Goal: Check status: Check status

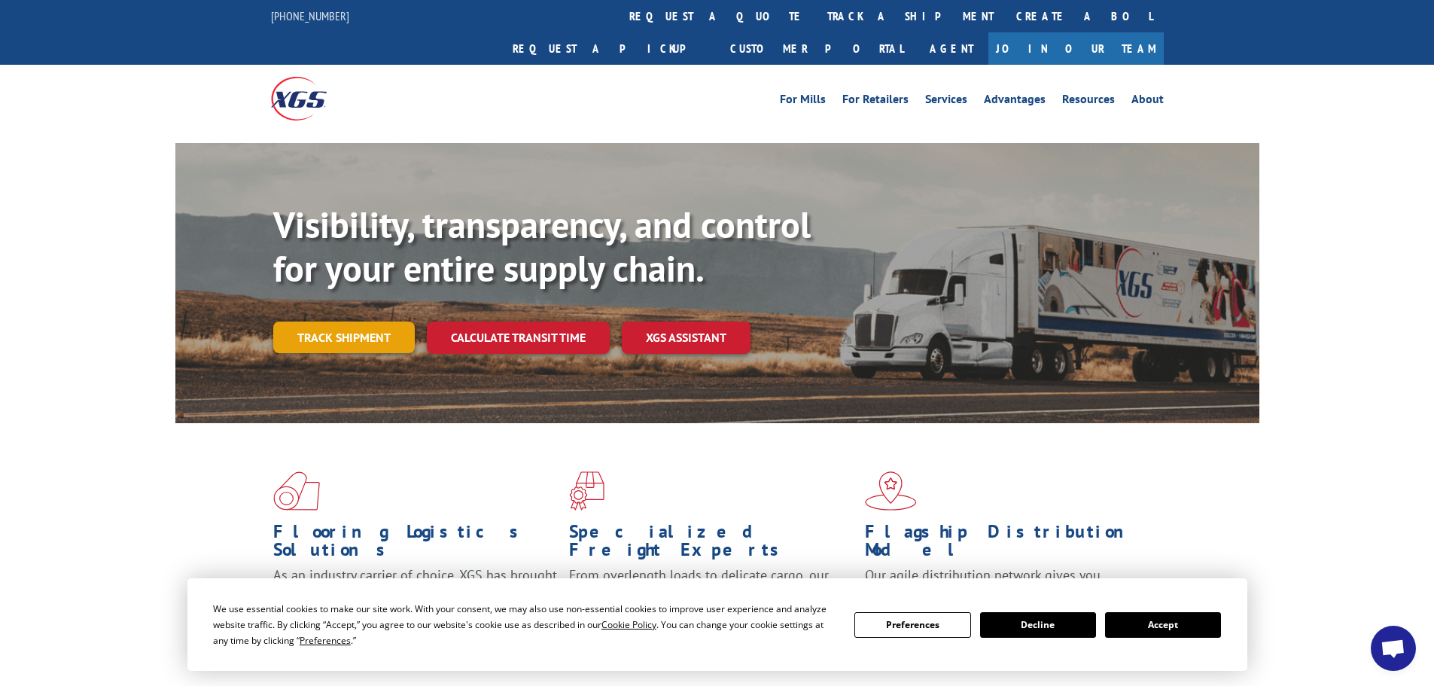
click at [326, 321] on link "Track shipment" at bounding box center [343, 337] width 141 height 32
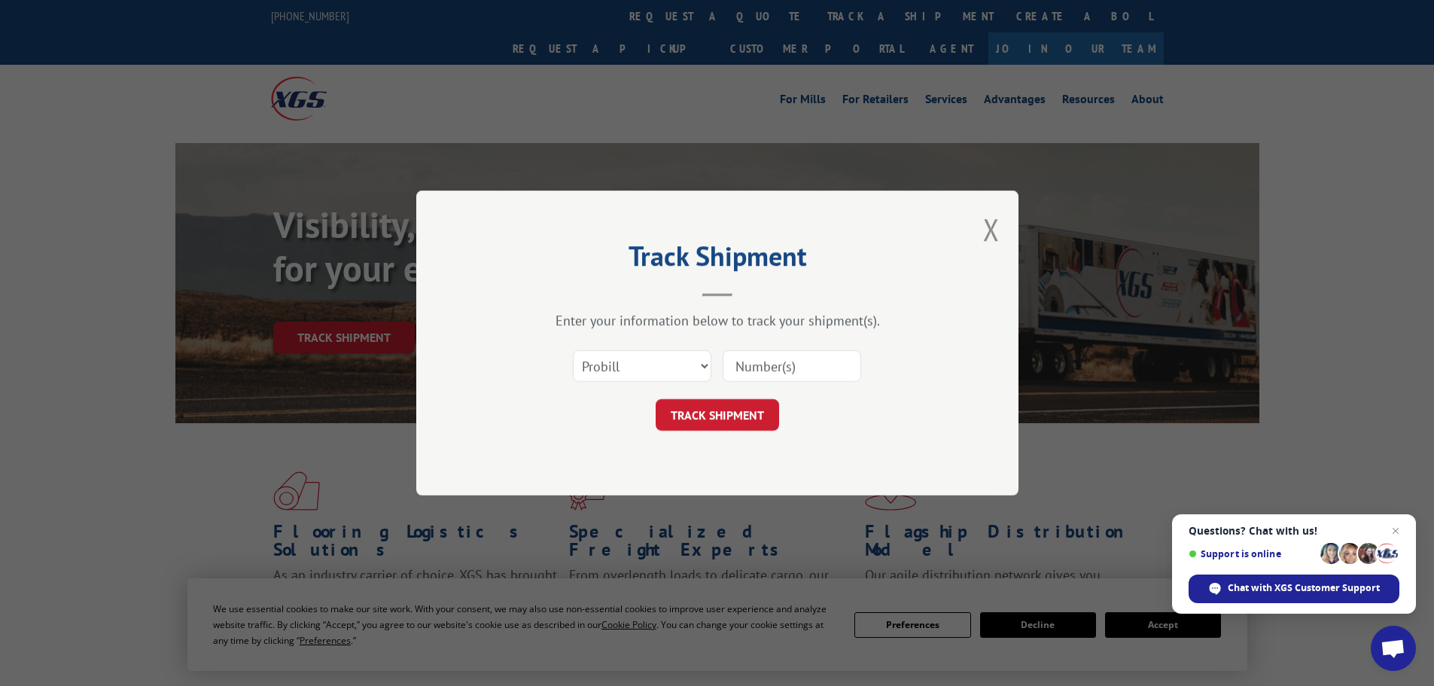
click at [759, 374] on input at bounding box center [792, 366] width 138 height 32
paste input "17637565"
type input "17637565"
click at [716, 420] on button "TRACK SHIPMENT" at bounding box center [717, 415] width 123 height 32
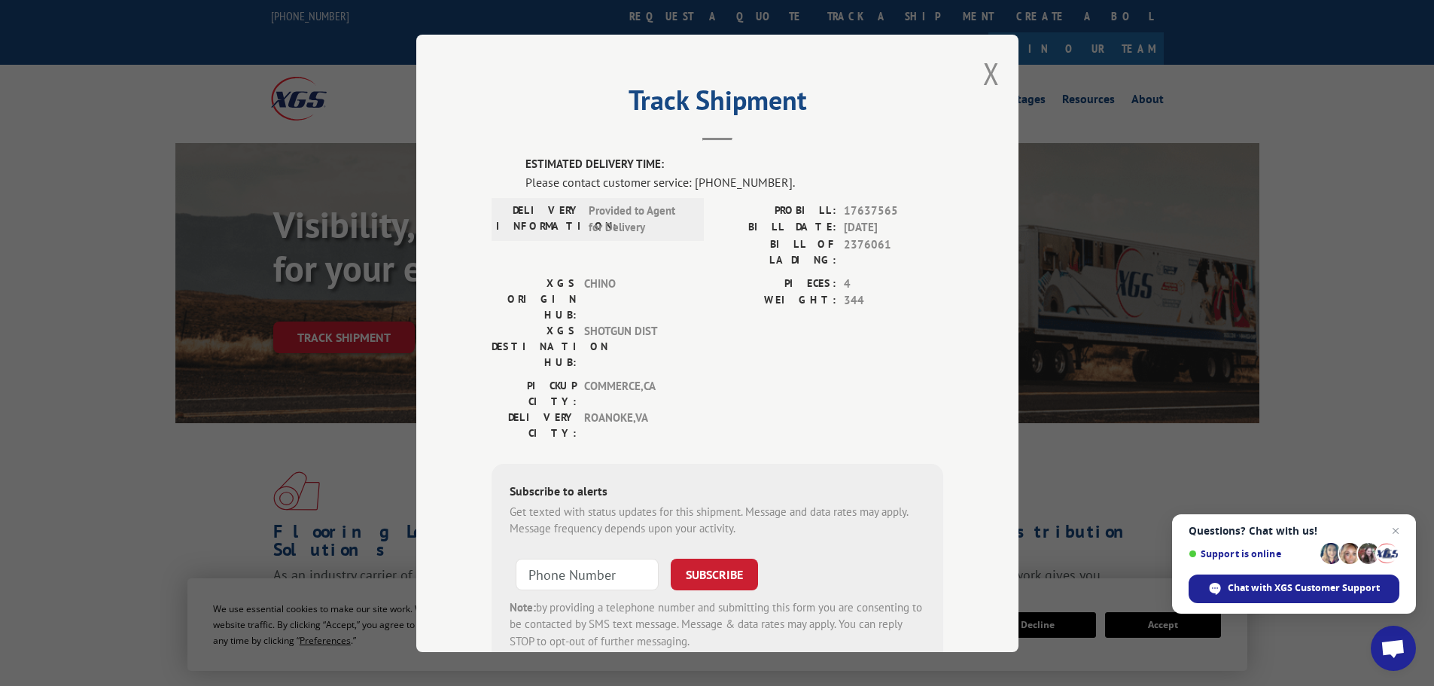
scroll to position [31, 0]
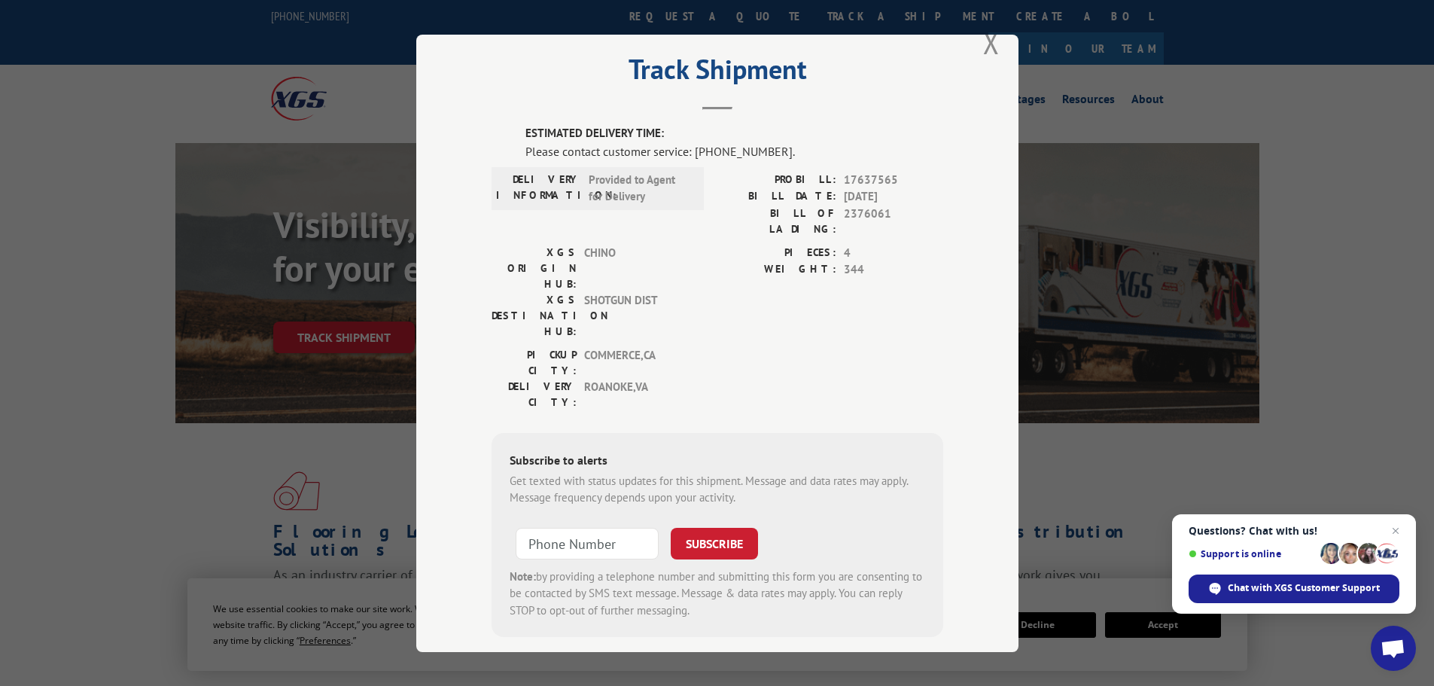
click at [828, 196] on label "BILL DATE:" at bounding box center [776, 196] width 119 height 17
click at [610, 291] on span "SHOTGUN DIST" at bounding box center [635, 314] width 102 height 47
drag, startPoint x: 623, startPoint y: 294, endPoint x: 623, endPoint y: 320, distance: 26.3
click at [623, 346] on span "COMMERCE , [GEOGRAPHIC_DATA]" at bounding box center [635, 362] width 102 height 32
click at [624, 378] on span "ROANOKE , [GEOGRAPHIC_DATA]" at bounding box center [635, 394] width 102 height 32
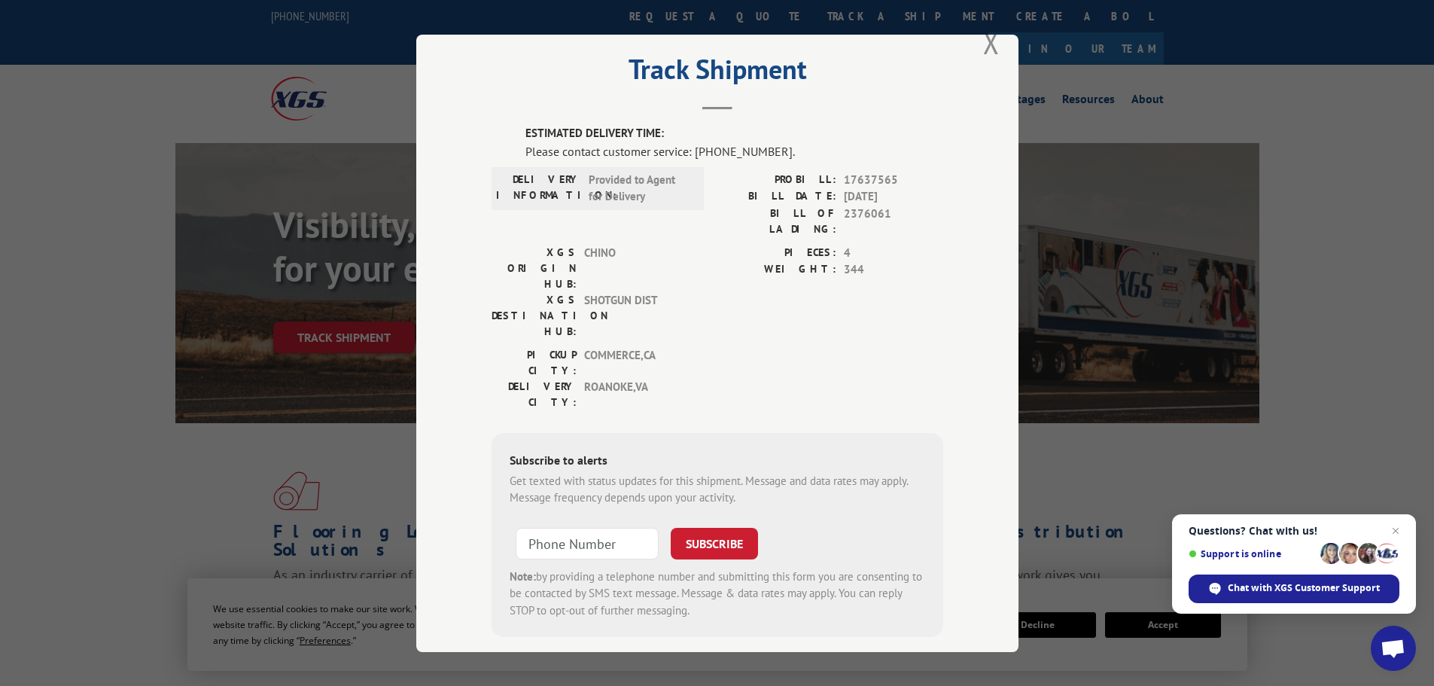
click at [630, 346] on span "COMMERCE , [GEOGRAPHIC_DATA]" at bounding box center [635, 362] width 102 height 32
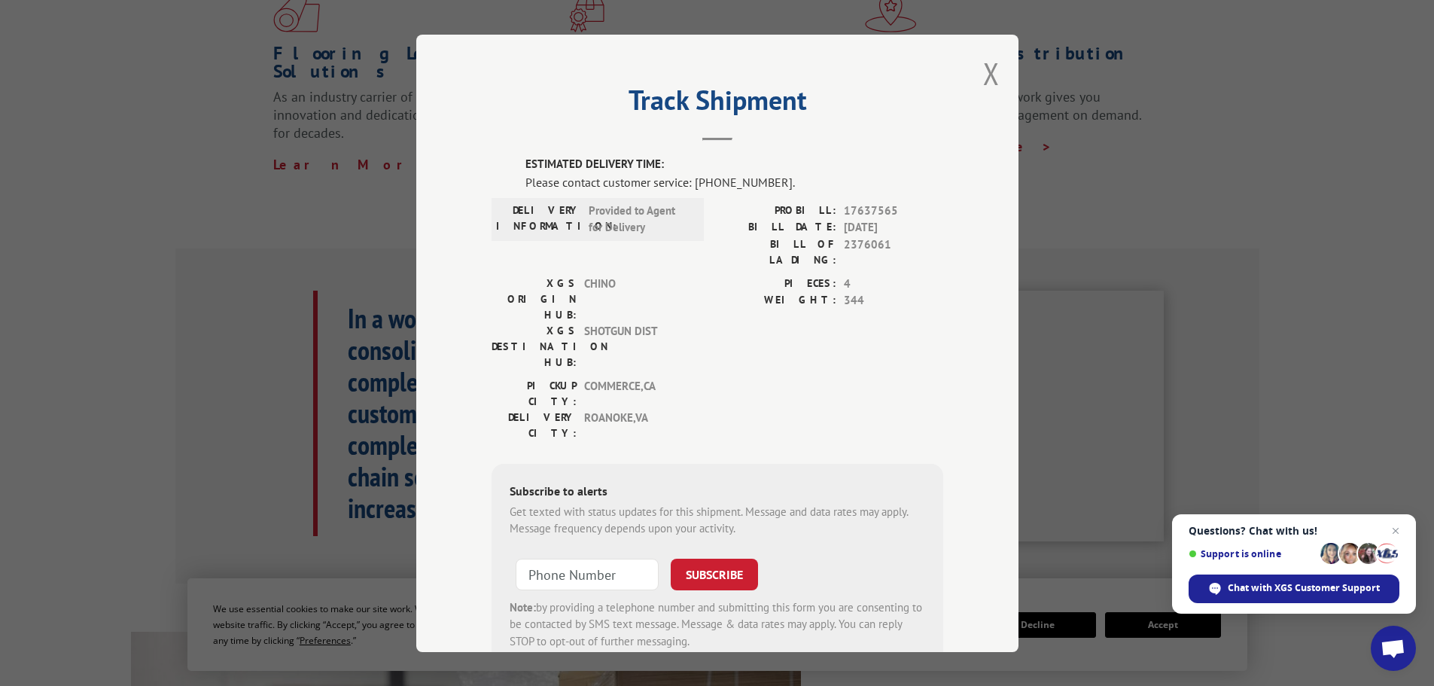
scroll to position [452, 0]
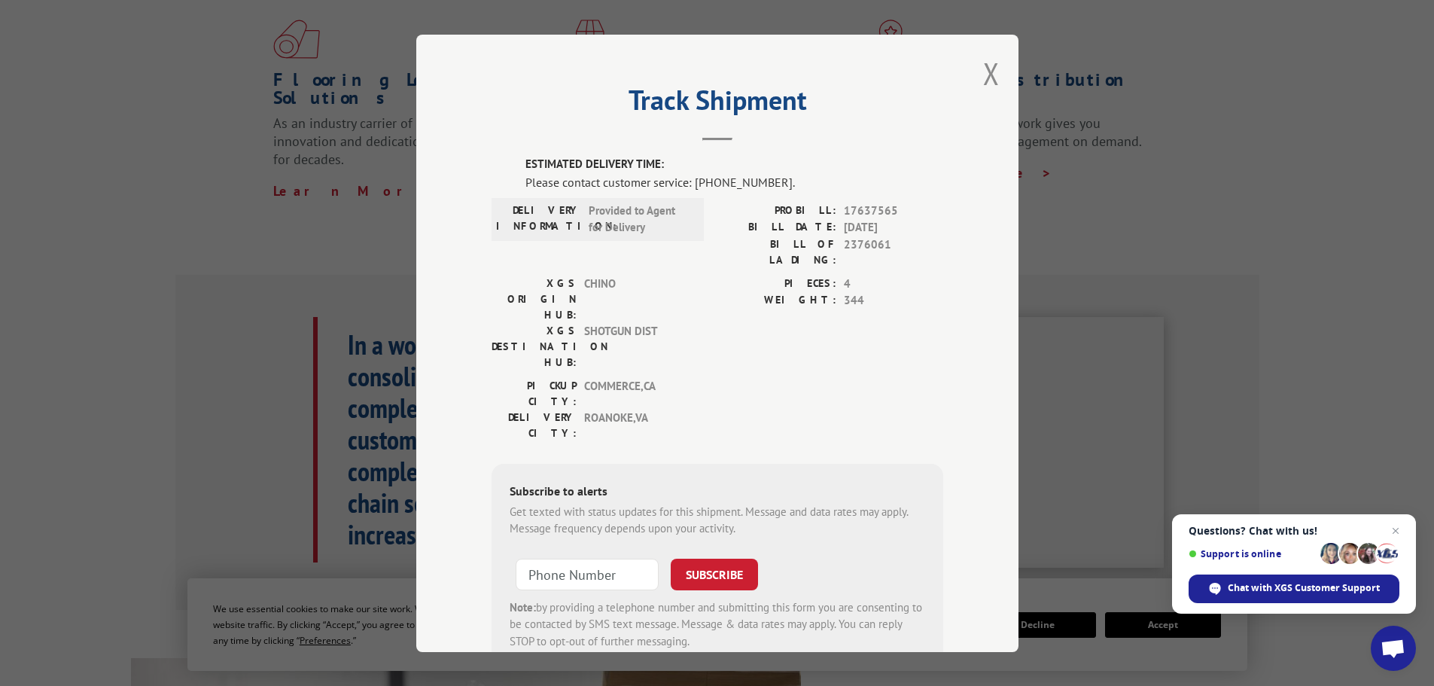
click at [604, 275] on span "CHINO" at bounding box center [635, 298] width 102 height 47
click at [565, 322] on label "XGS DESTINATION HUB:" at bounding box center [533, 345] width 85 height 47
click at [611, 377] on span "COMMERCE , [GEOGRAPHIC_DATA]" at bounding box center [635, 393] width 102 height 32
click at [844, 292] on span "344" at bounding box center [893, 300] width 99 height 17
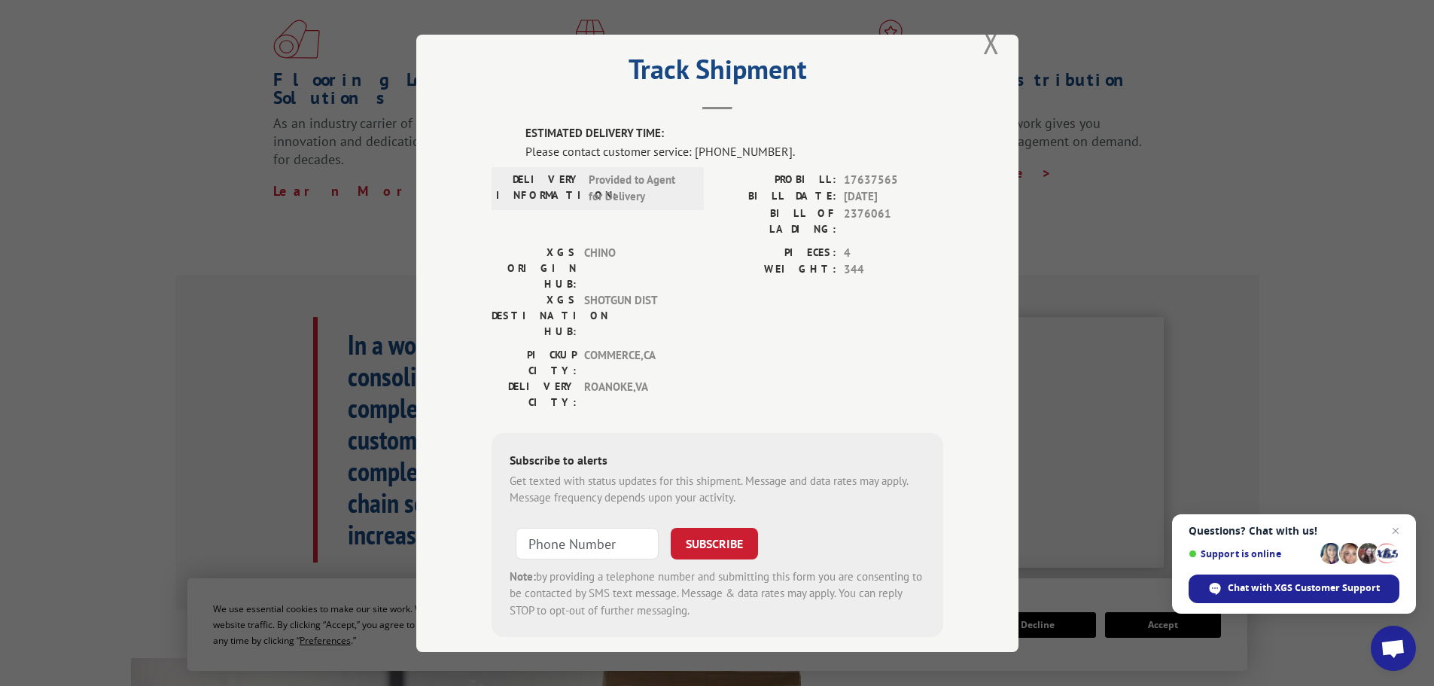
scroll to position [0, 0]
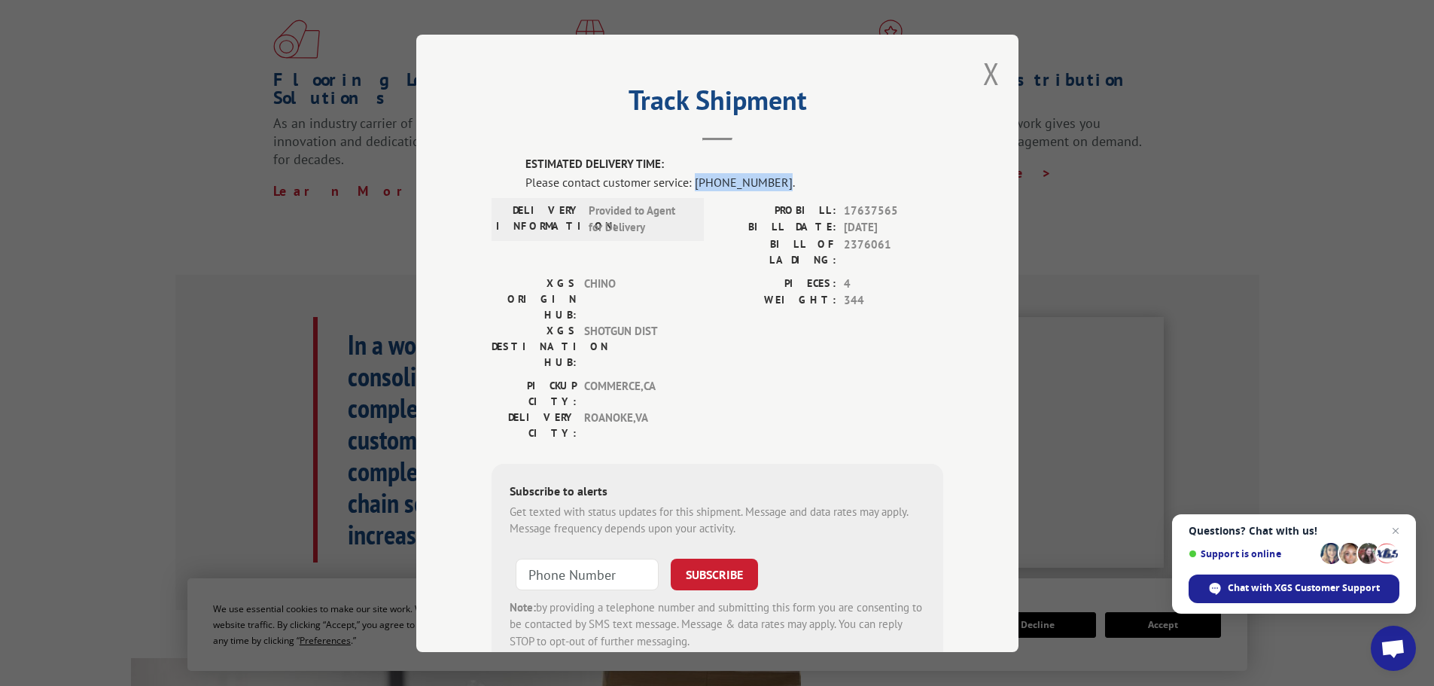
drag, startPoint x: 766, startPoint y: 181, endPoint x: 689, endPoint y: 183, distance: 76.8
click at [689, 183] on div "Please contact customer service: [PHONE_NUMBER]." at bounding box center [734, 181] width 418 height 18
drag, startPoint x: 838, startPoint y: 208, endPoint x: 890, endPoint y: 212, distance: 52.1
click at [890, 212] on span "17637565" at bounding box center [893, 210] width 99 height 17
click at [878, 208] on span "17637565" at bounding box center [893, 210] width 99 height 17
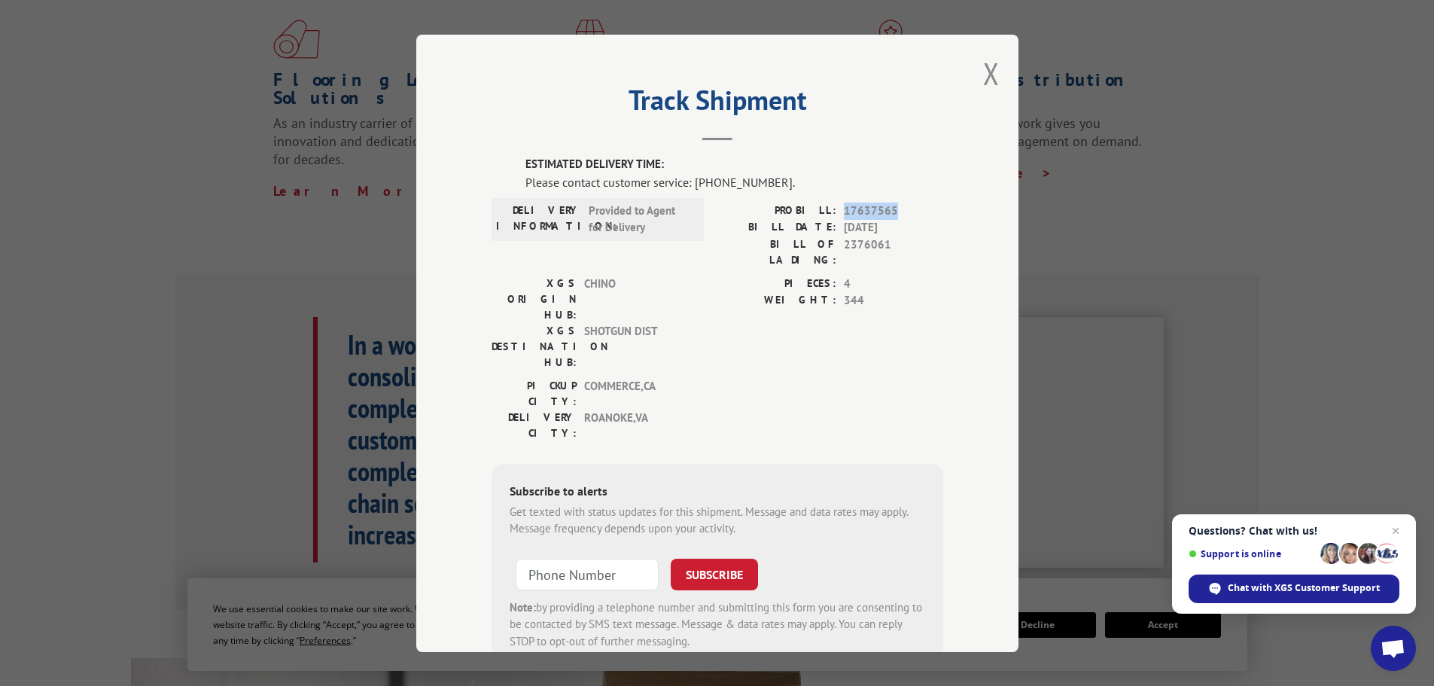
drag, startPoint x: 890, startPoint y: 208, endPoint x: 836, endPoint y: 208, distance: 53.4
click at [836, 208] on div "PROBILL: 17637565" at bounding box center [830, 210] width 226 height 17
click at [872, 228] on span "[DATE]" at bounding box center [893, 227] width 99 height 17
drag, startPoint x: 896, startPoint y: 226, endPoint x: 839, endPoint y: 224, distance: 56.5
click at [844, 224] on span "[DATE]" at bounding box center [893, 227] width 99 height 17
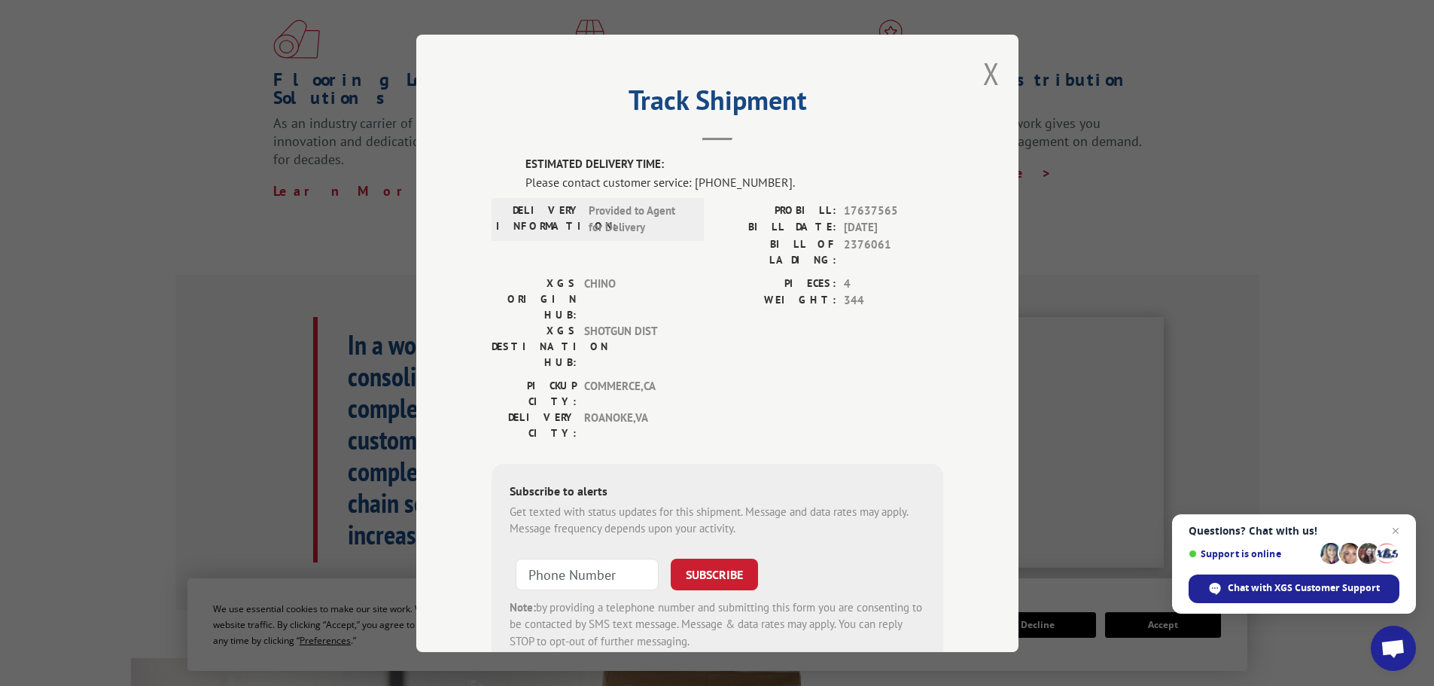
click at [867, 228] on span "[DATE]" at bounding box center [893, 227] width 99 height 17
drag, startPoint x: 883, startPoint y: 242, endPoint x: 777, endPoint y: 203, distance: 112.9
click at [777, 203] on div "PROBILL: 17637565 BILL DATE: [DATE] BILL OF LADING: 2376061" at bounding box center [830, 234] width 226 height 65
click at [887, 230] on span "[DATE]" at bounding box center [893, 227] width 99 height 17
drag, startPoint x: 885, startPoint y: 244, endPoint x: 780, endPoint y: 212, distance: 109.3
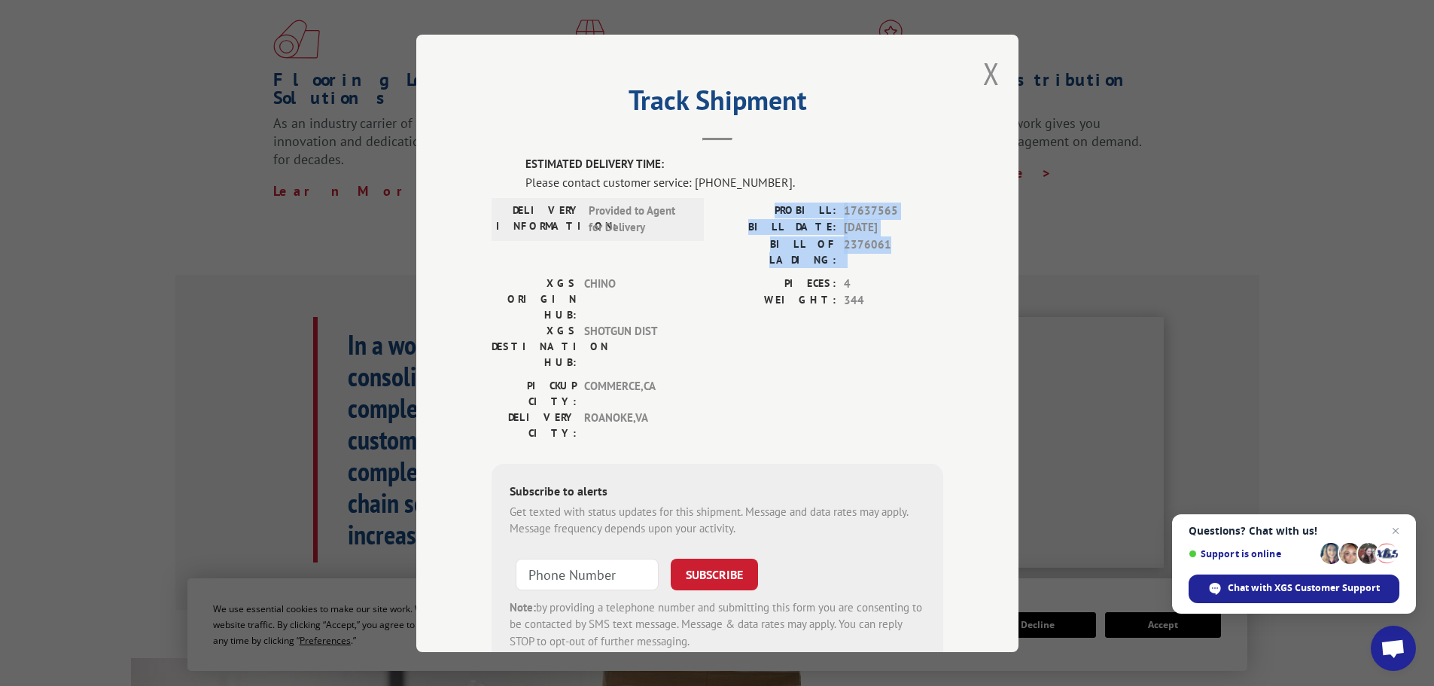
click at [780, 212] on div "PROBILL: 17637565 BILL DATE: [DATE] BILL OF LADING: 2376061" at bounding box center [830, 234] width 226 height 65
click at [832, 229] on div "BILL DATE: [DATE]" at bounding box center [830, 227] width 226 height 17
click at [870, 239] on span "2376061" at bounding box center [893, 252] width 99 height 32
drag, startPoint x: 890, startPoint y: 243, endPoint x: 790, endPoint y: 206, distance: 106.0
click at [790, 206] on div "PROBILL: 17637565 BILL DATE: [DATE] BILL OF LADING: 2376061" at bounding box center [830, 234] width 226 height 65
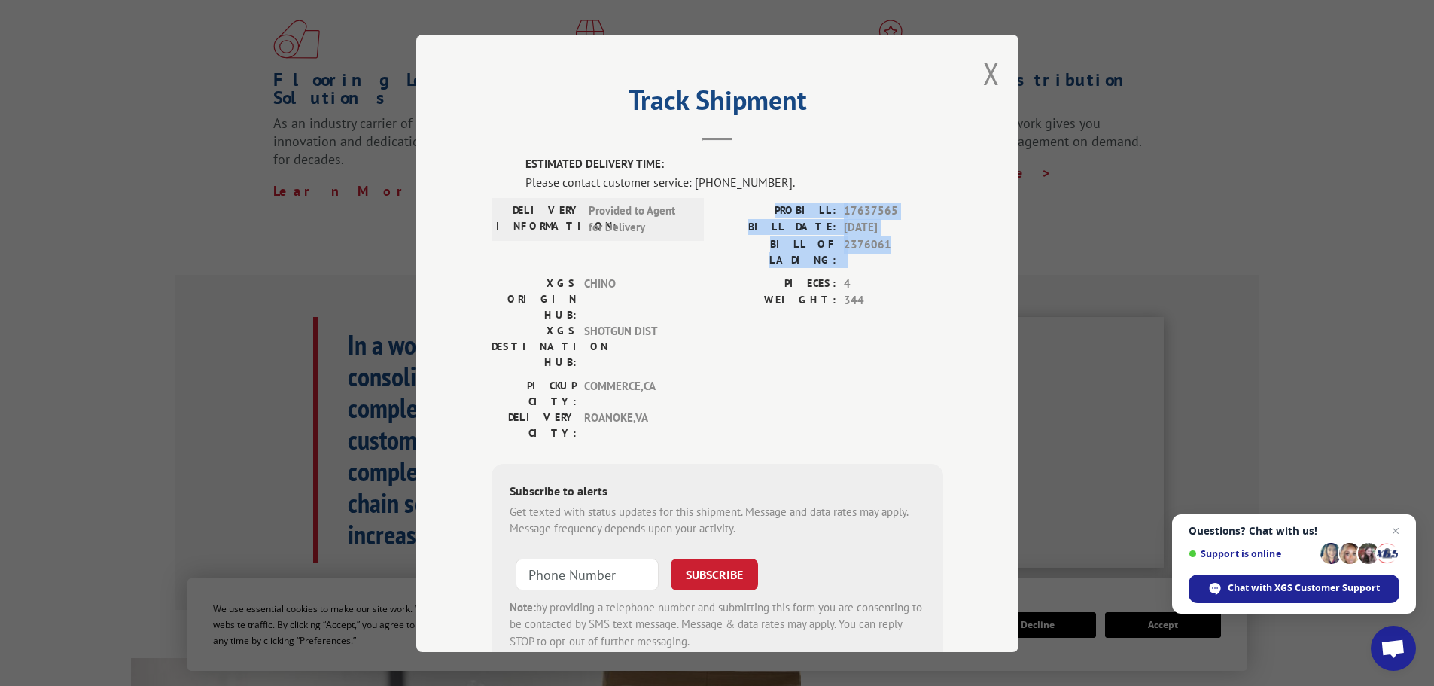
drag, startPoint x: 985, startPoint y: 76, endPoint x: 966, endPoint y: 72, distance: 20.1
click at [985, 76] on button "Close modal" at bounding box center [991, 73] width 17 height 40
